Goal: Information Seeking & Learning: Learn about a topic

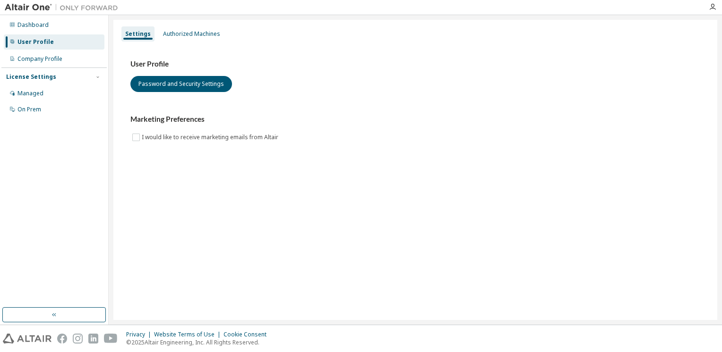
click at [26, 39] on div "User Profile" at bounding box center [35, 42] width 36 height 8
click at [33, 8] on img at bounding box center [64, 7] width 118 height 9
click at [712, 6] on icon "button" at bounding box center [713, 7] width 8 height 8
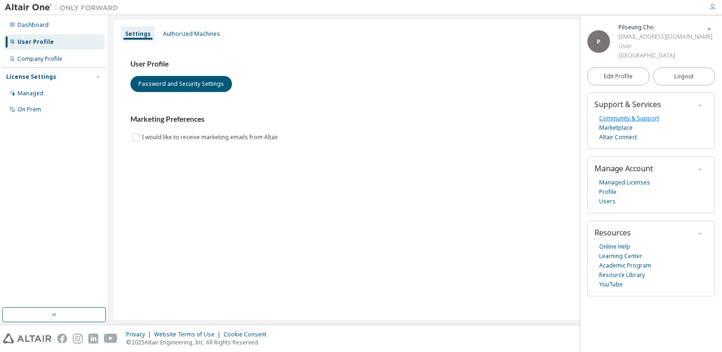
click at [641, 120] on link "Community & Support" at bounding box center [629, 118] width 60 height 9
click at [616, 247] on link "Online Help" at bounding box center [614, 246] width 31 height 9
click at [220, 265] on div "Settings Authorized Machines User Profile Password and Security Settings Market…" at bounding box center [415, 170] width 604 height 300
click at [30, 38] on div "User Profile" at bounding box center [35, 42] width 36 height 8
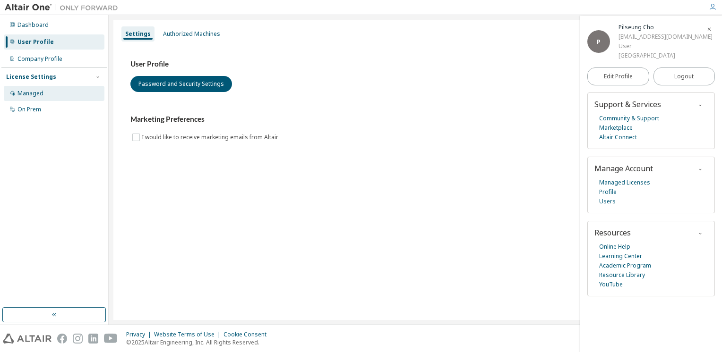
click at [27, 94] on div "Managed" at bounding box center [30, 94] width 26 height 8
